Goal: Information Seeking & Learning: Learn about a topic

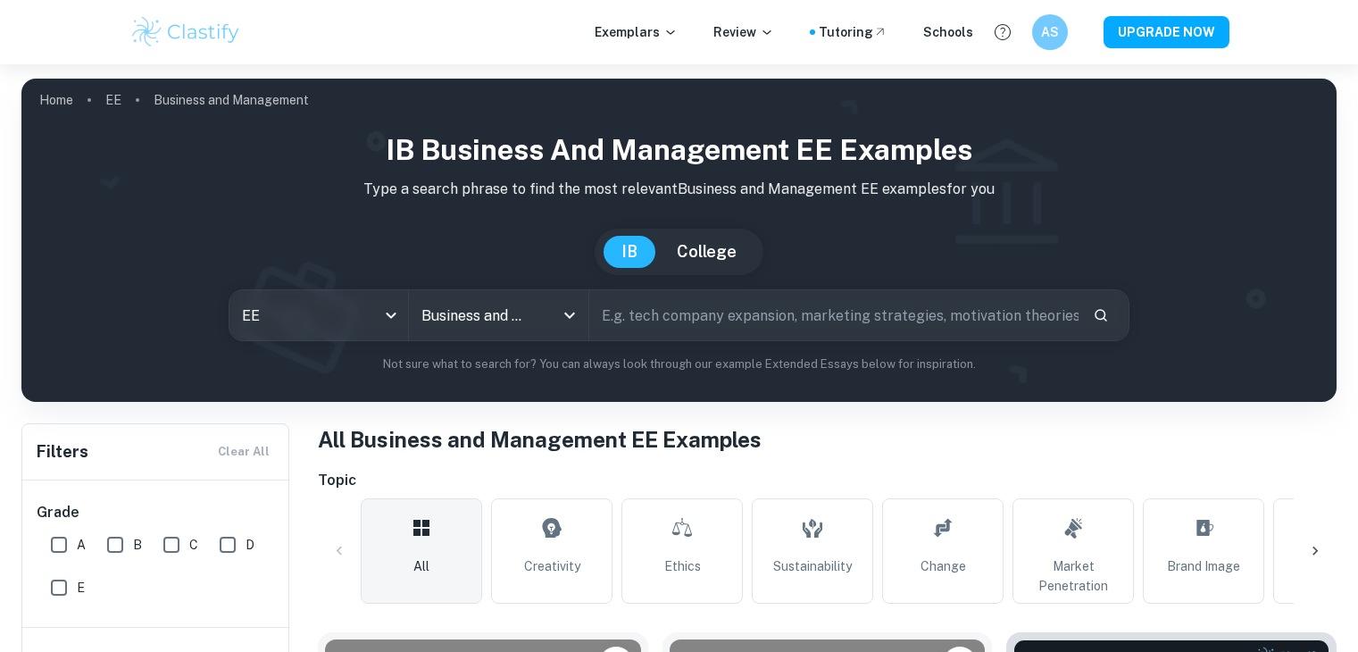
scroll to position [407, 0]
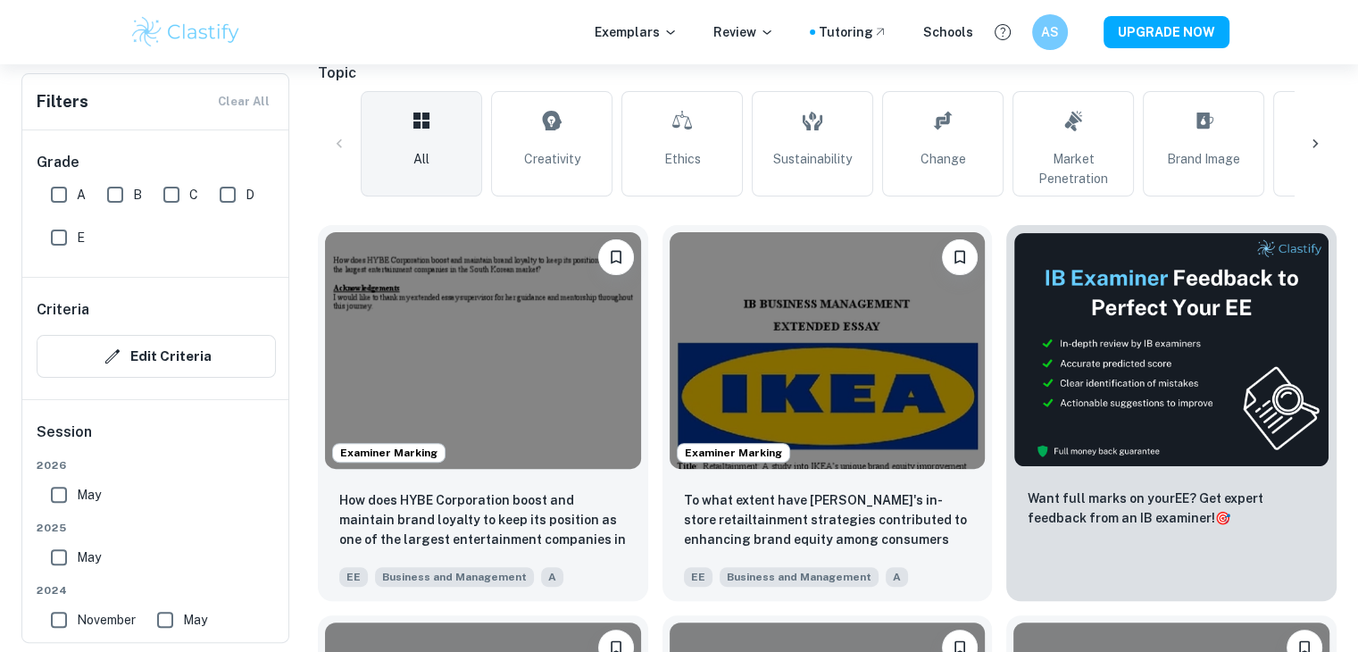
click at [504, 300] on img at bounding box center [483, 350] width 316 height 237
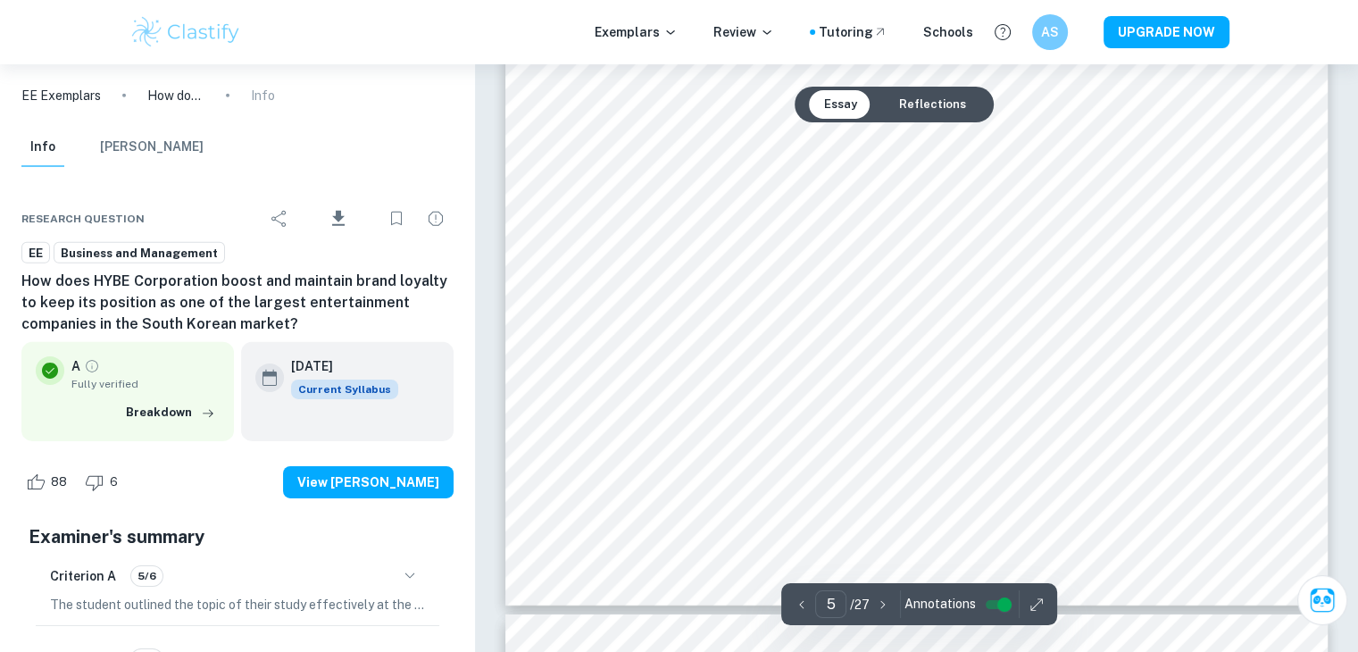
scroll to position [5596, 0]
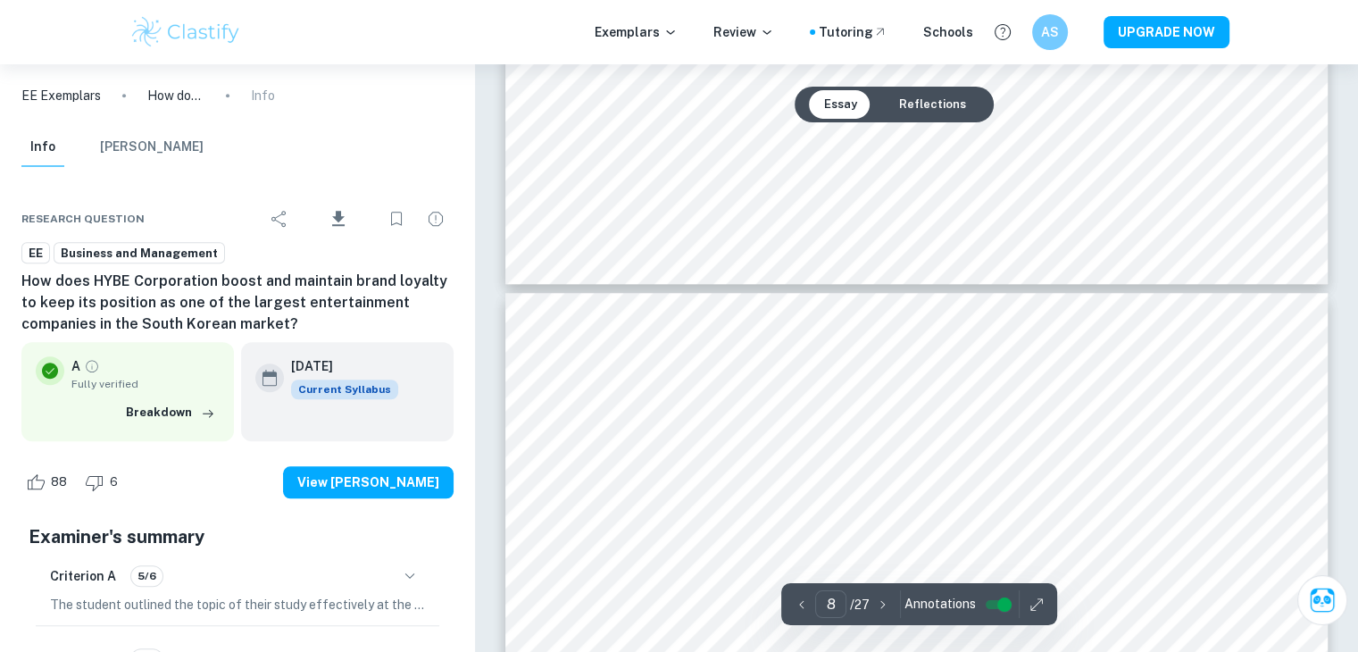
type input "7"
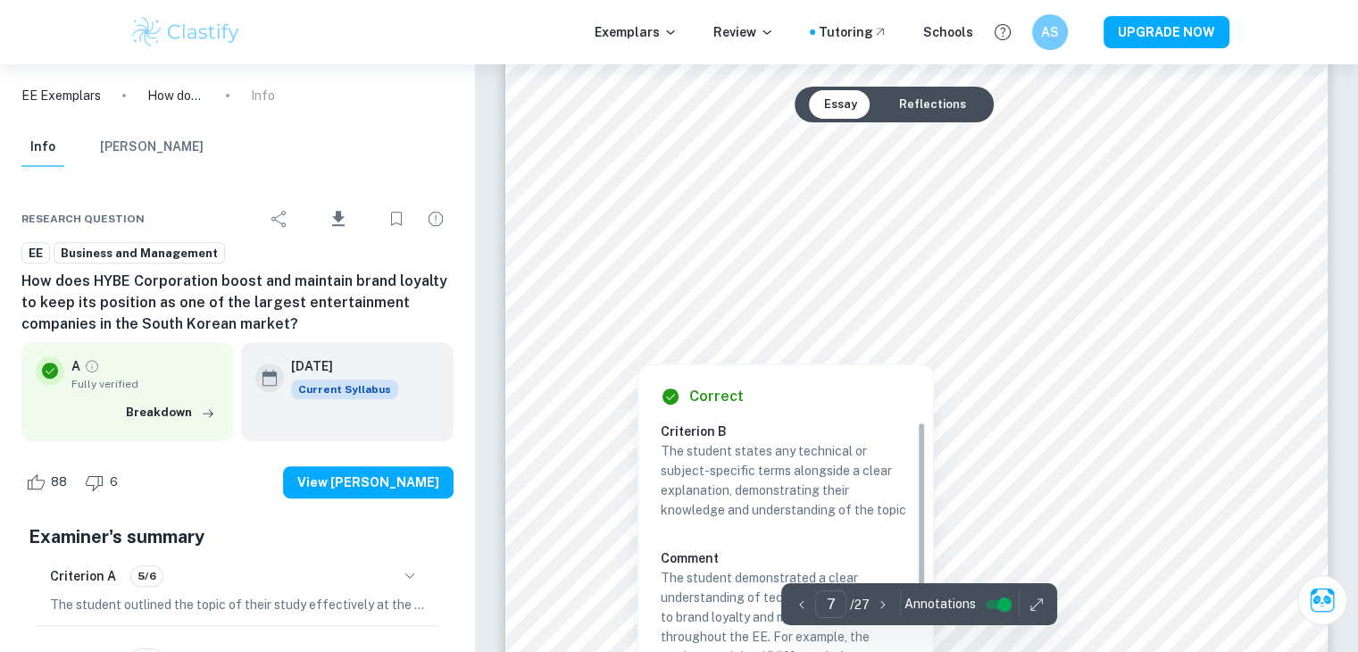
click at [803, 326] on div at bounding box center [916, 328] width 624 height 26
drag, startPoint x: 786, startPoint y: 373, endPoint x: 803, endPoint y: 326, distance: 50.6
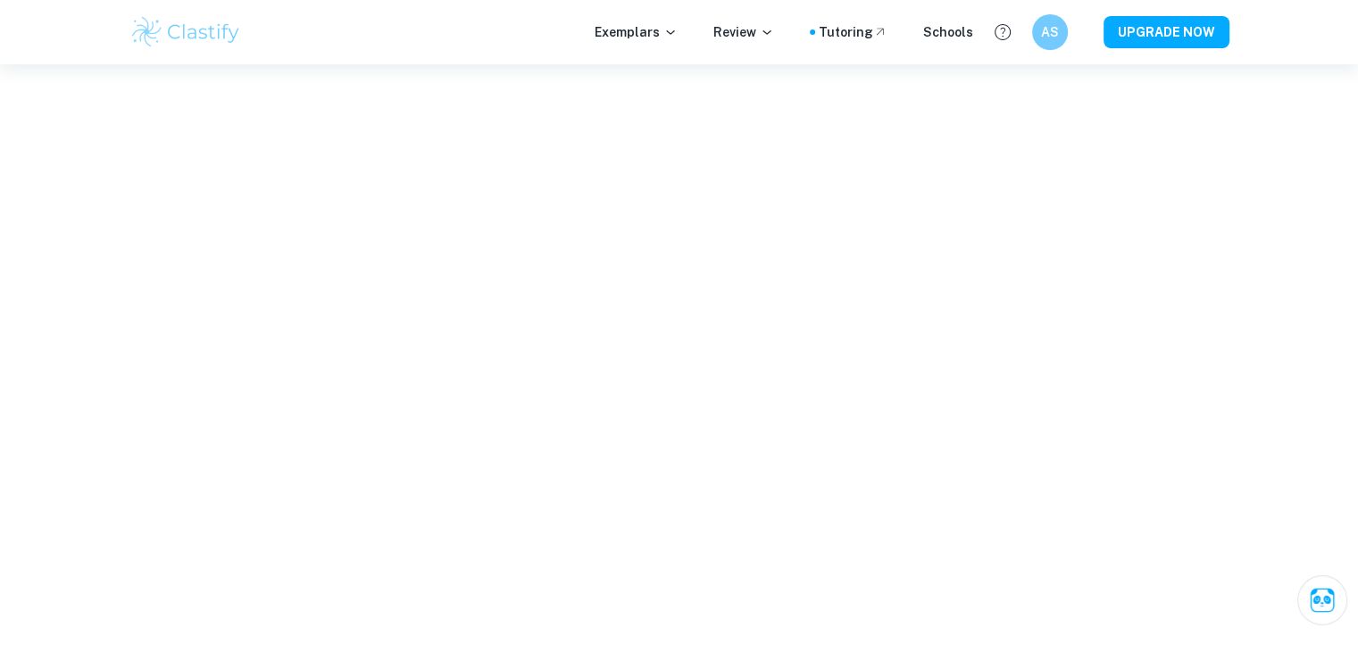
scroll to position [5947, 0]
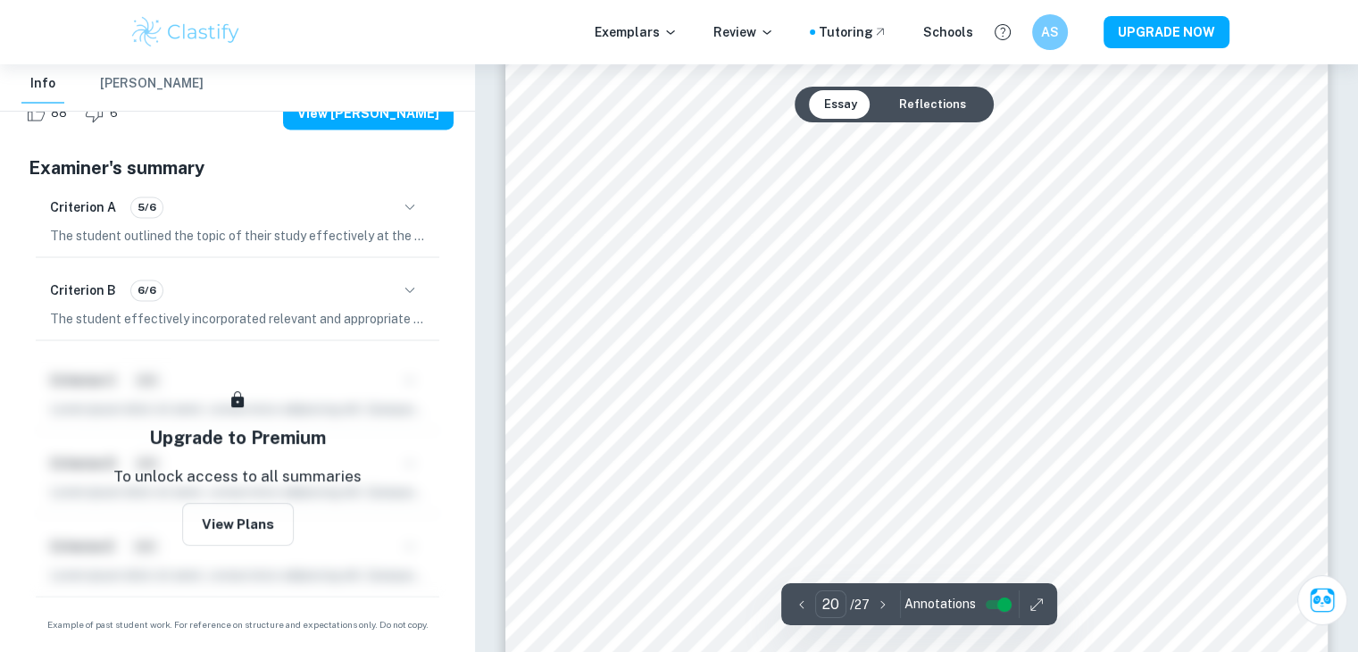
scroll to position [22676, 0]
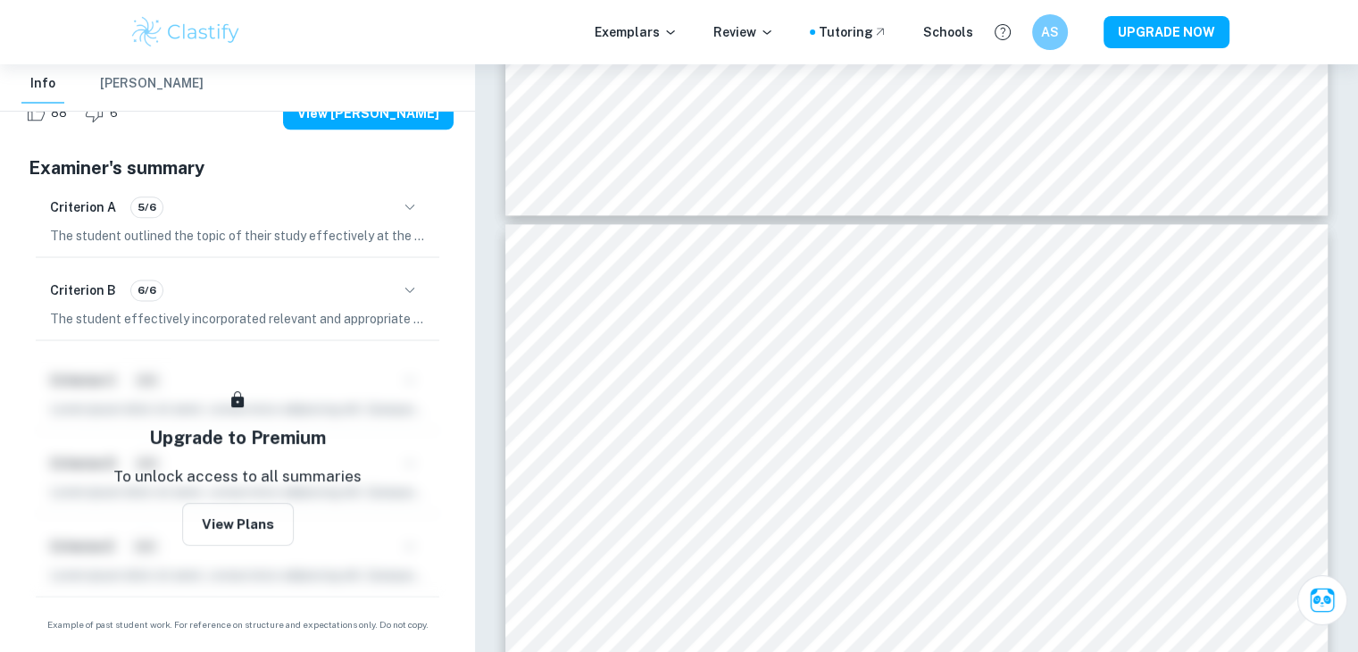
type input "19"
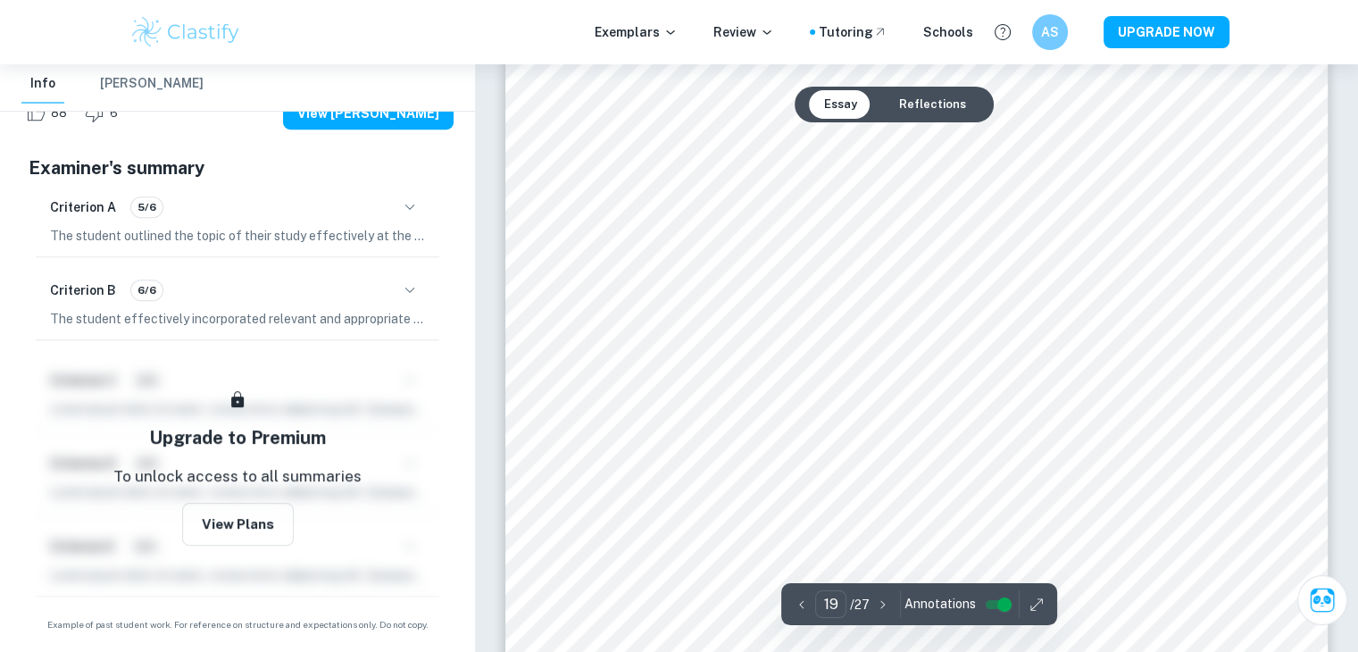
scroll to position [21692, 0]
